Goal: Task Accomplishment & Management: Manage account settings

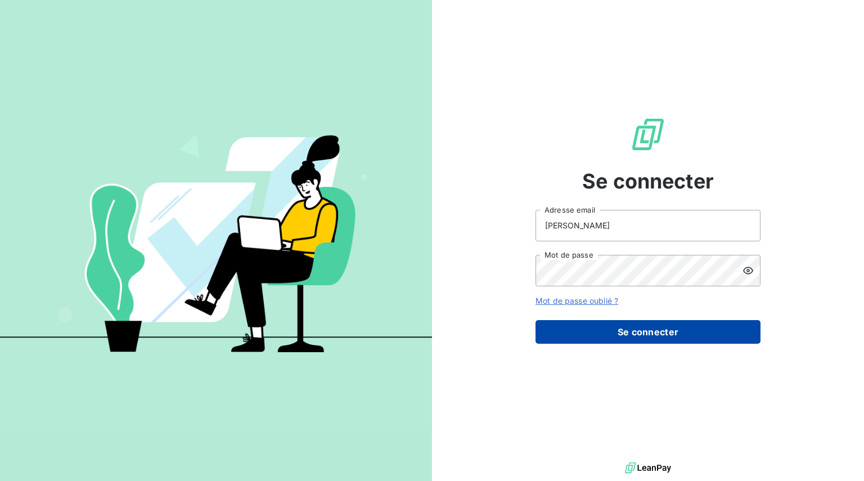
click at [665, 320] on button "Se connecter" at bounding box center [648, 332] width 225 height 24
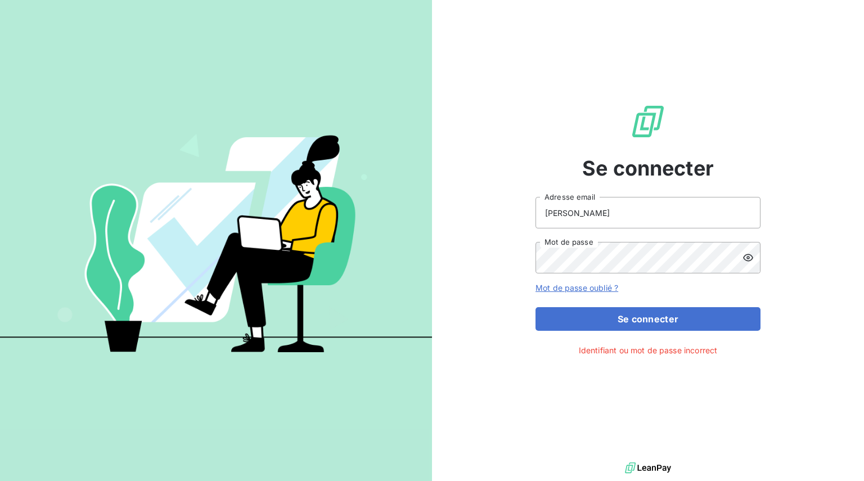
click at [754, 257] on icon at bounding box center [748, 257] width 11 height 11
click at [842, 274] on div "Se connecter Josse Adresse email Mot de passe Mot de passe oublié ? Se connecte…" at bounding box center [648, 230] width 432 height 460
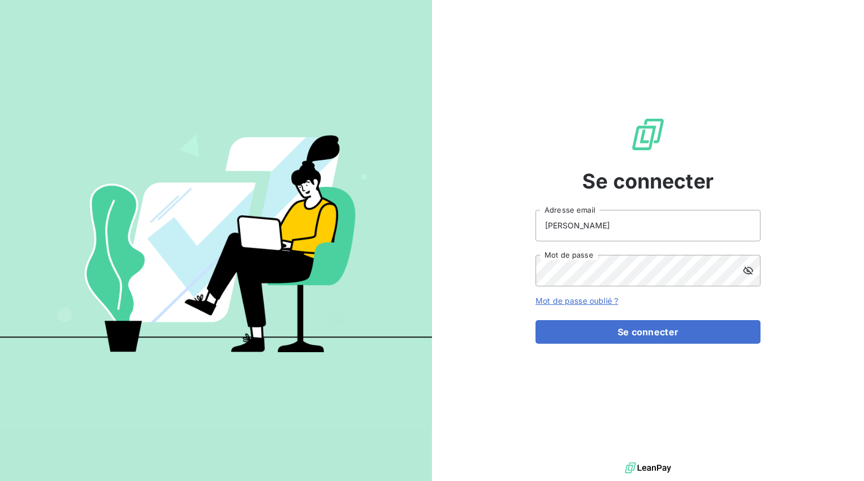
click at [600, 330] on button "Se connecter" at bounding box center [648, 332] width 225 height 24
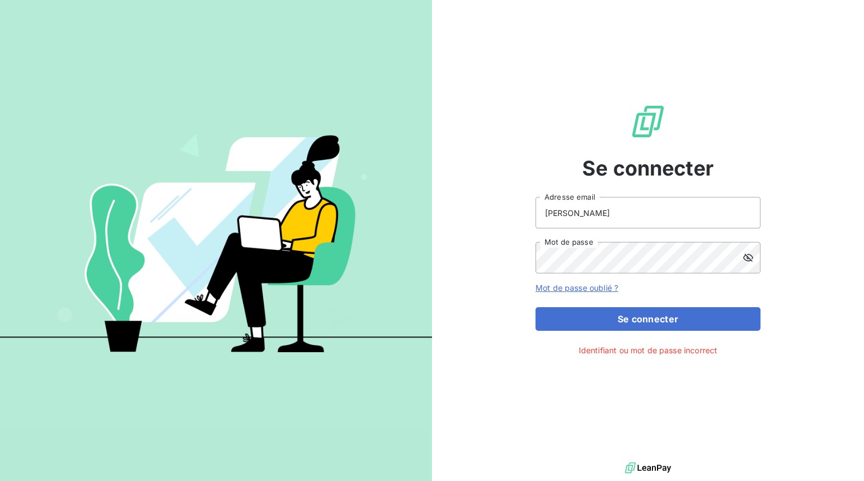
click at [596, 283] on link "Mot de passe oublié ?" at bounding box center [577, 288] width 83 height 10
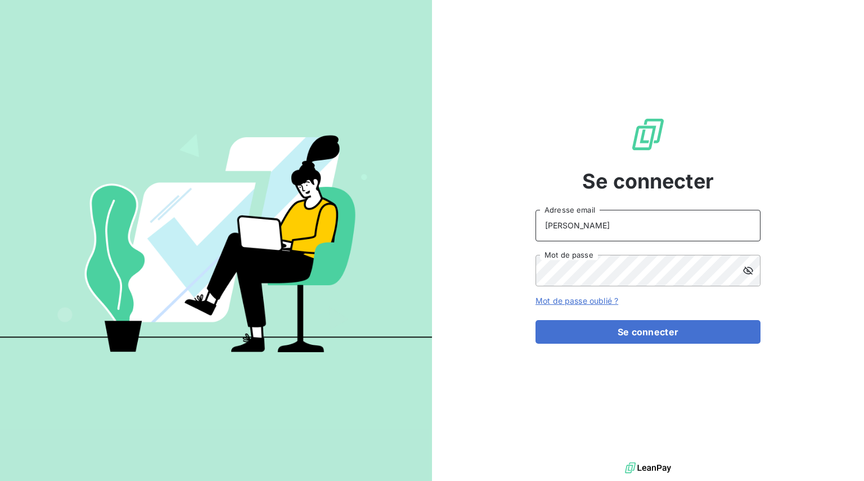
drag, startPoint x: 582, startPoint y: 219, endPoint x: 524, endPoint y: 218, distance: 57.4
click at [524, 218] on div "Se connecter Josse Adresse email Mot de passe Mot de passe oublié ? Se connecter" at bounding box center [648, 230] width 432 height 460
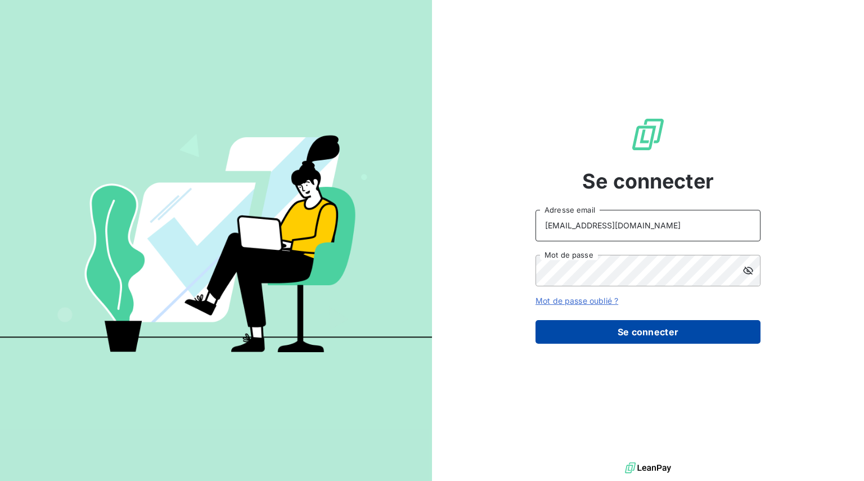
type input "[EMAIL_ADDRESS][DOMAIN_NAME]"
click at [705, 324] on button "Se connecter" at bounding box center [648, 332] width 225 height 24
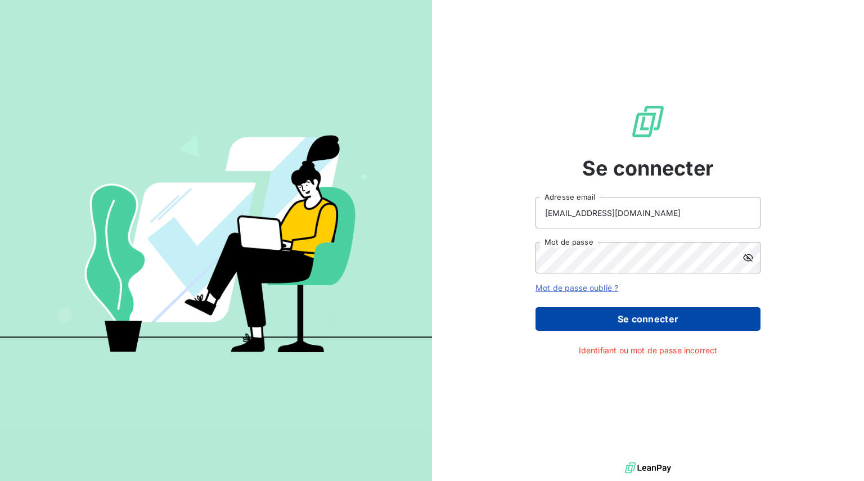
click at [608, 308] on button "Se connecter" at bounding box center [648, 319] width 225 height 24
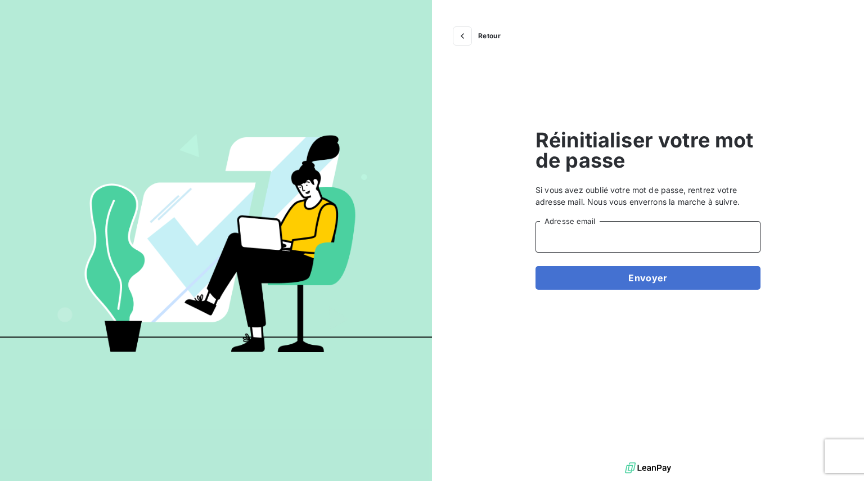
click at [603, 226] on input "Adresse email" at bounding box center [648, 237] width 225 height 32
